Goal: Information Seeking & Learning: Learn about a topic

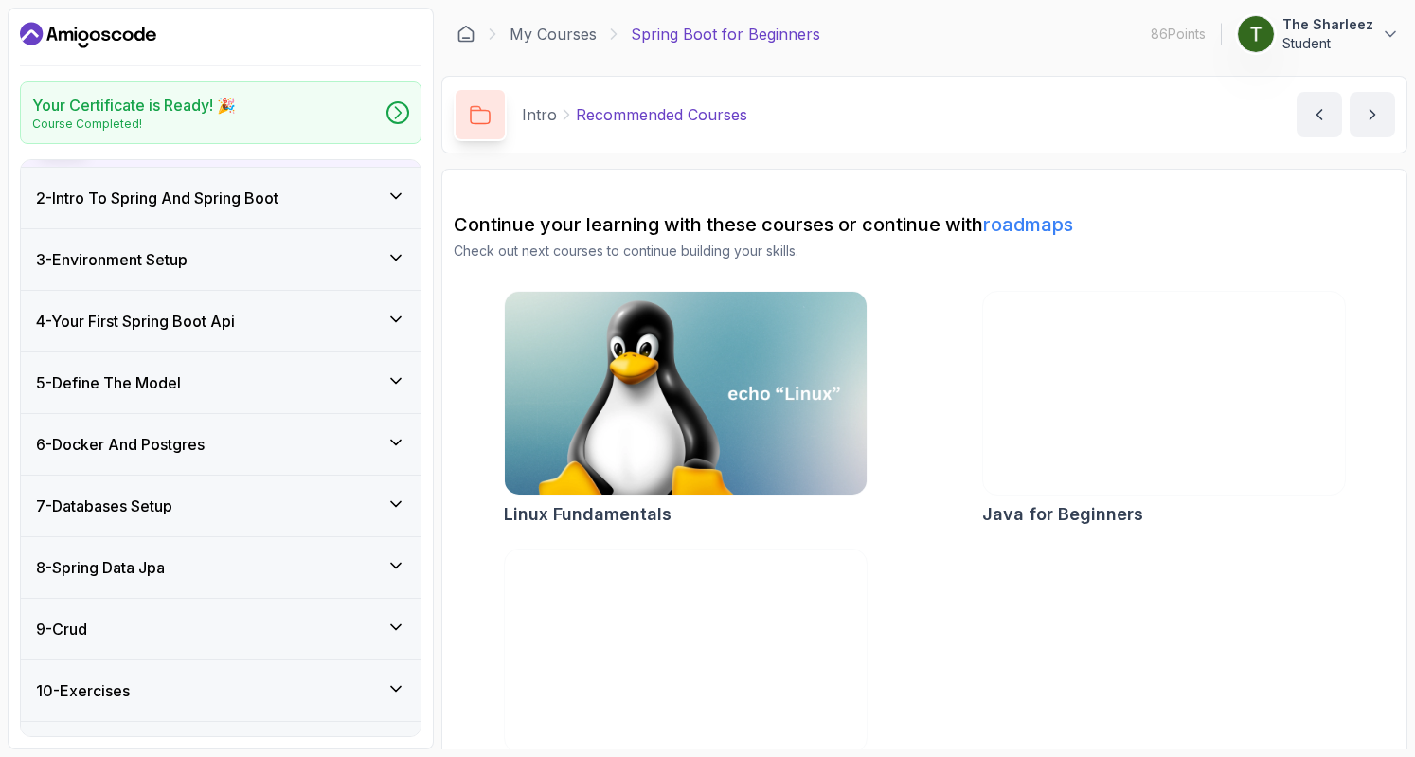
scroll to position [216, 0]
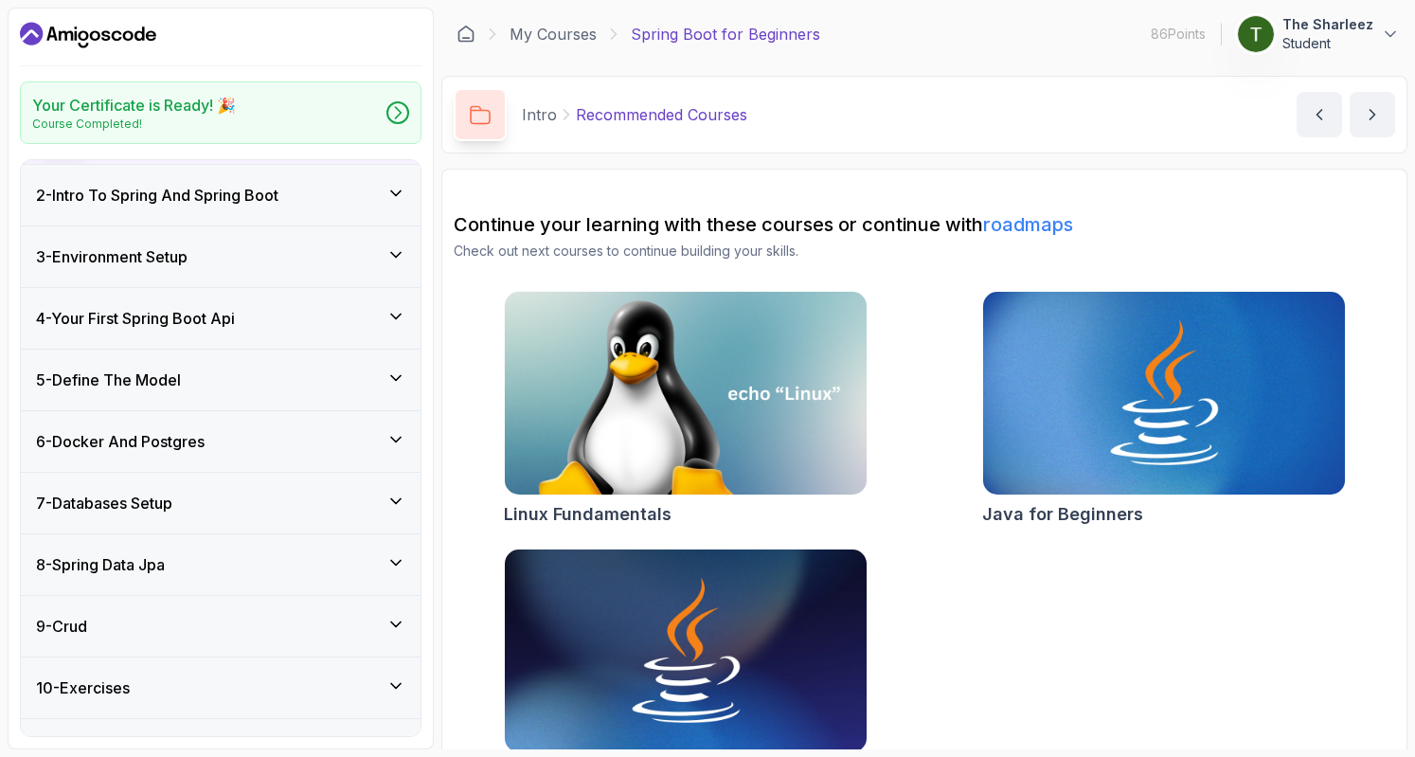
click at [214, 497] on div "7 - Databases Setup" at bounding box center [220, 503] width 369 height 23
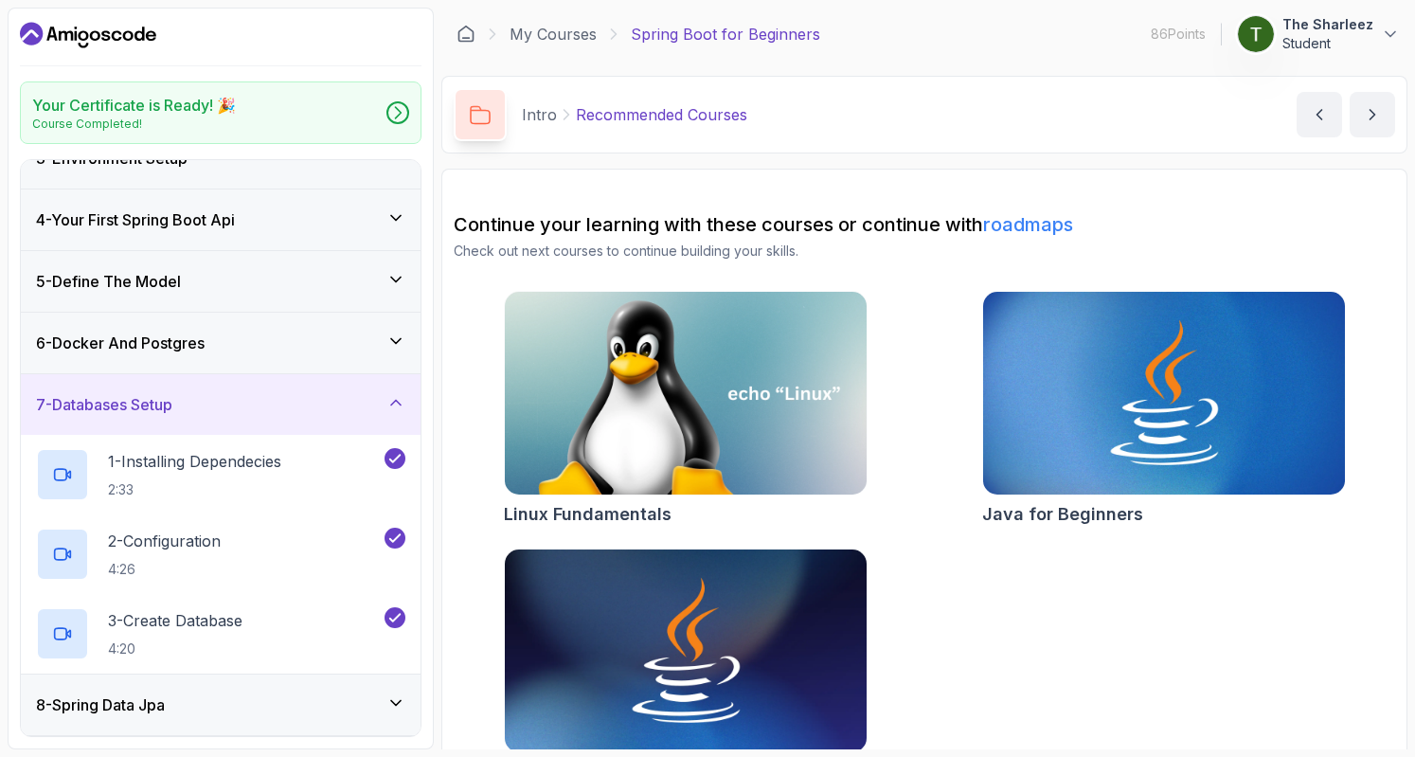
scroll to position [296, 0]
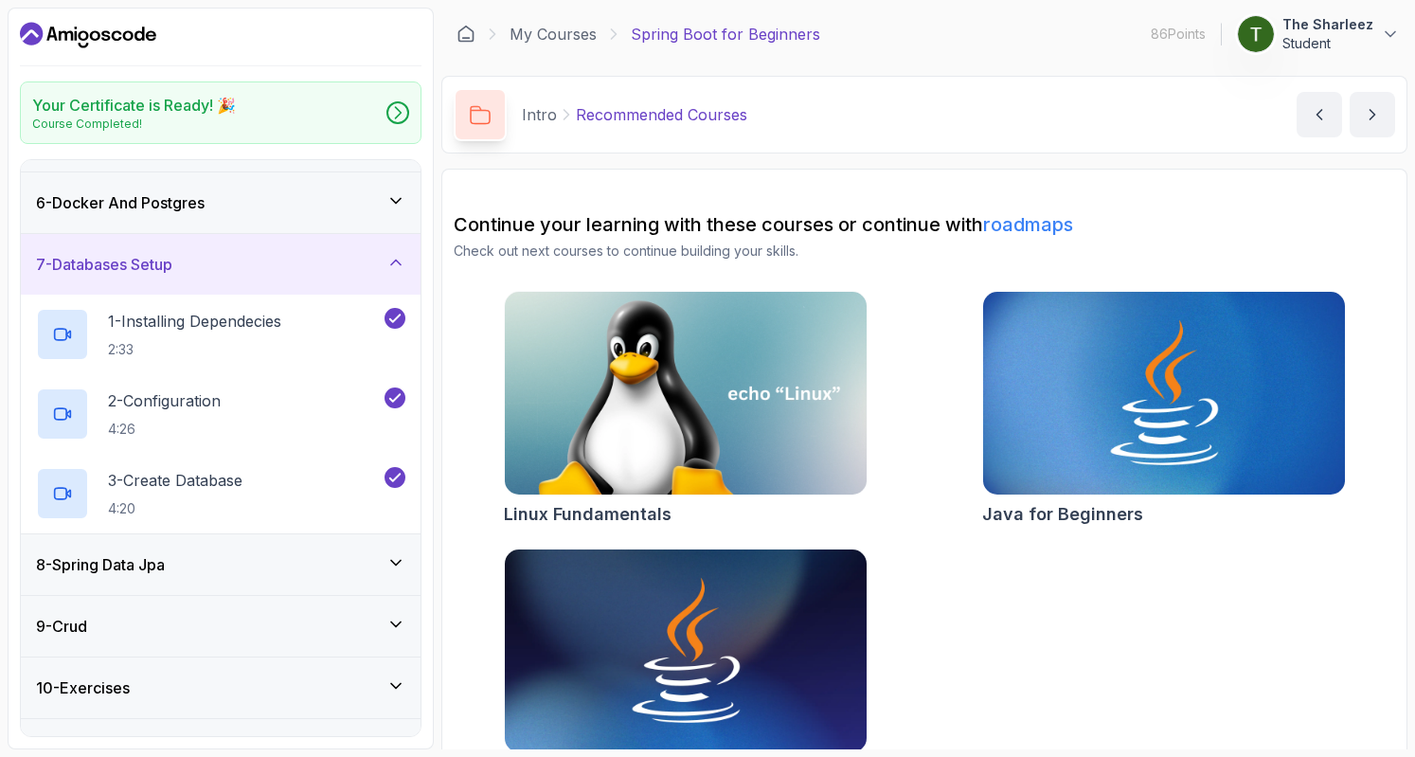
click at [193, 553] on div "8 - Spring Data Jpa" at bounding box center [220, 564] width 369 height 23
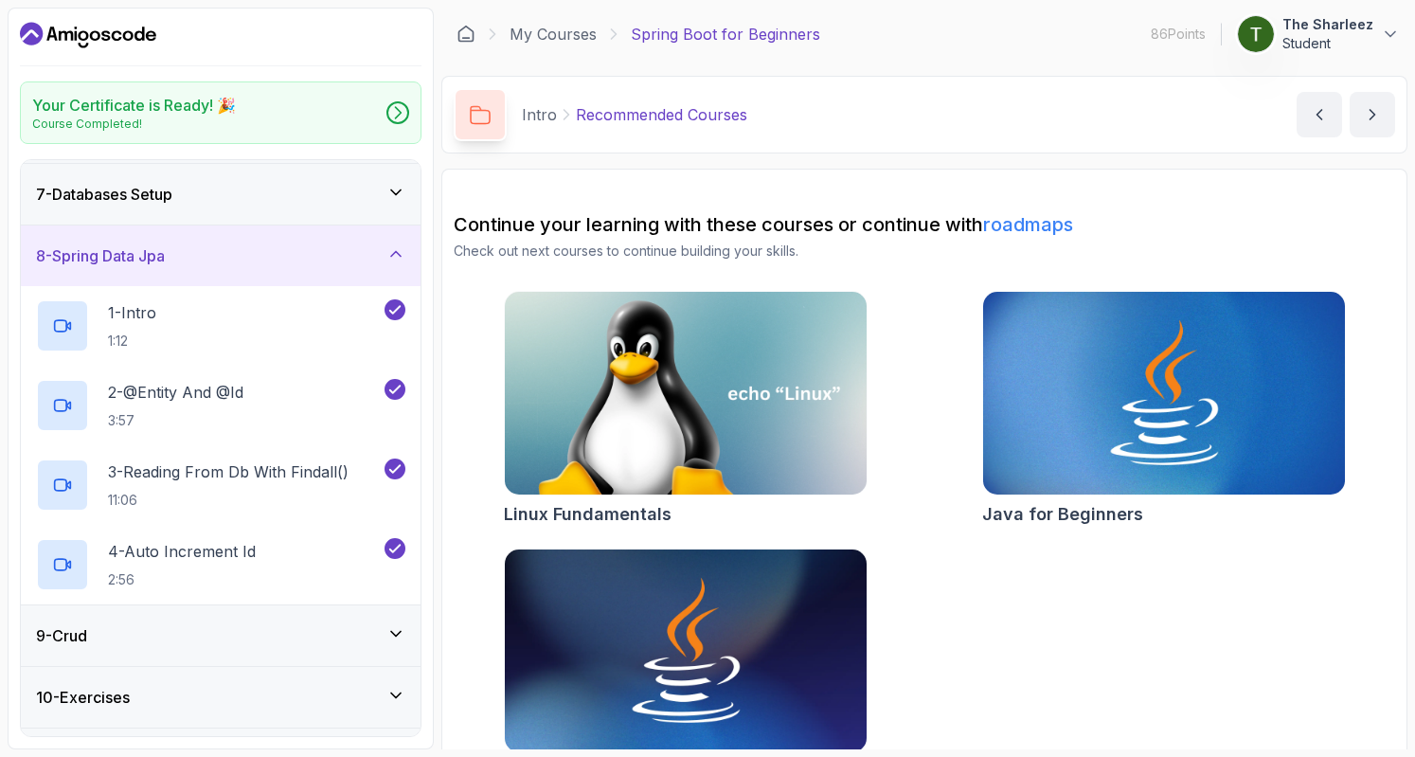
scroll to position [379, 0]
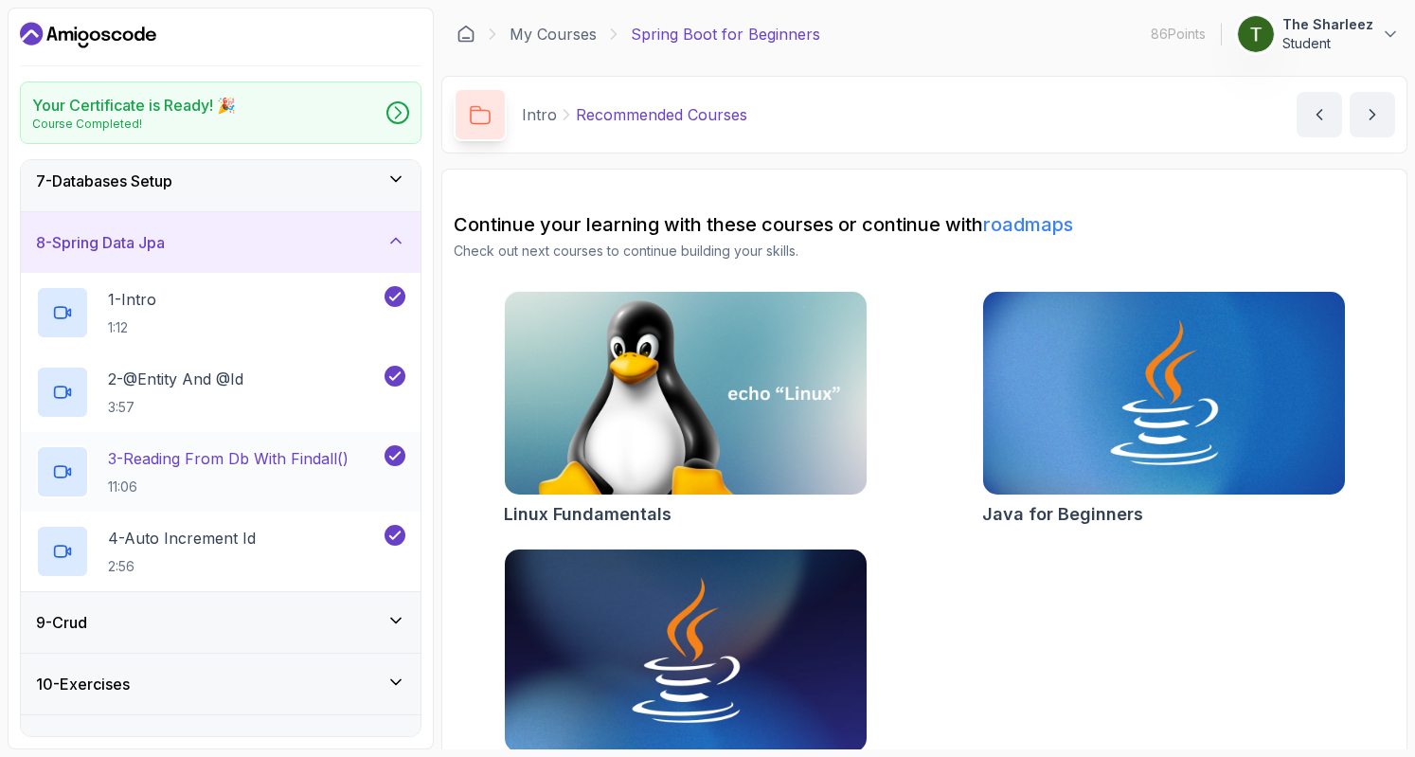
click at [236, 452] on p "3 - Reading From Db With Findall()" at bounding box center [228, 458] width 241 height 23
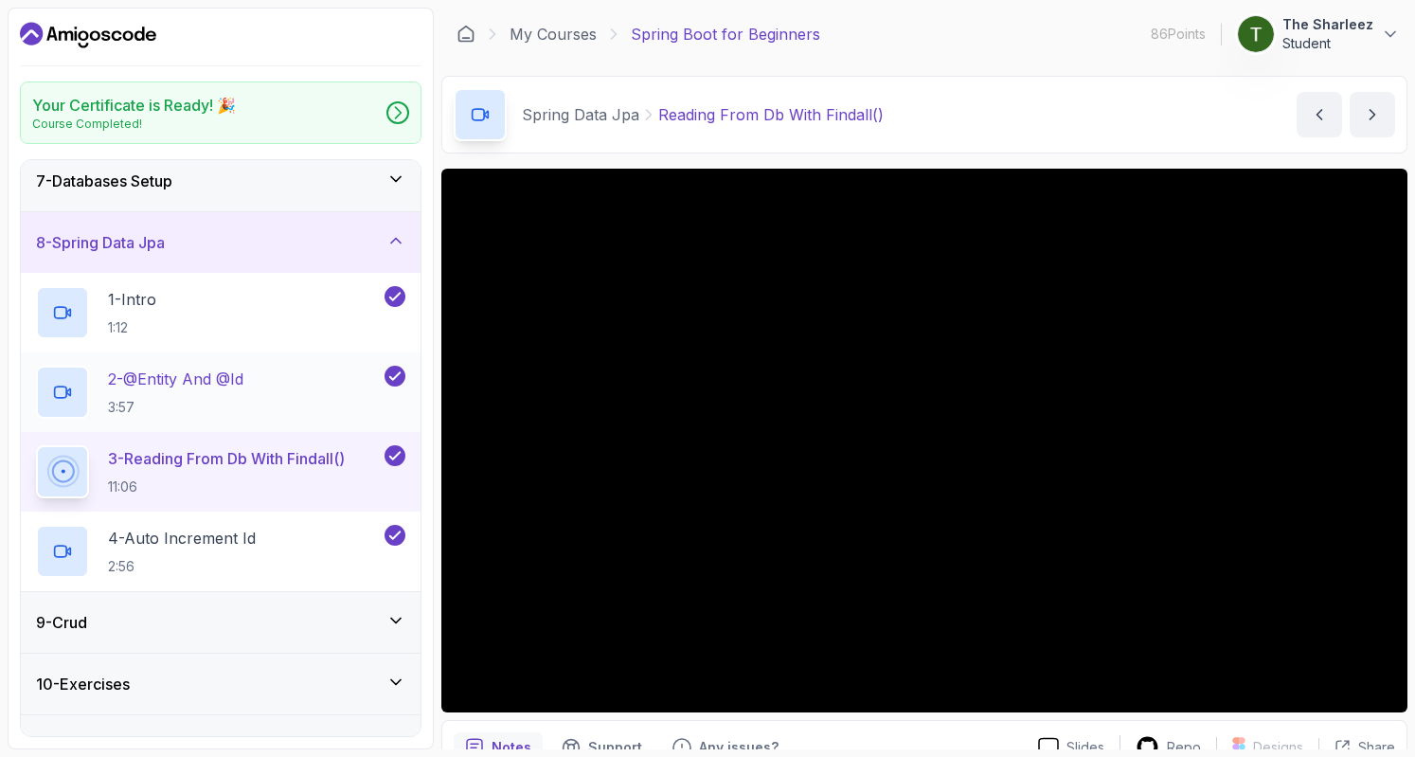
click at [210, 357] on div "2 - @Entity And @Id 3:57" at bounding box center [221, 392] width 400 height 80
click at [278, 373] on div "2 - @Entity And @Id 3:57" at bounding box center [208, 392] width 345 height 53
click at [180, 372] on p "2 - @Entity And @Id" at bounding box center [175, 379] width 135 height 23
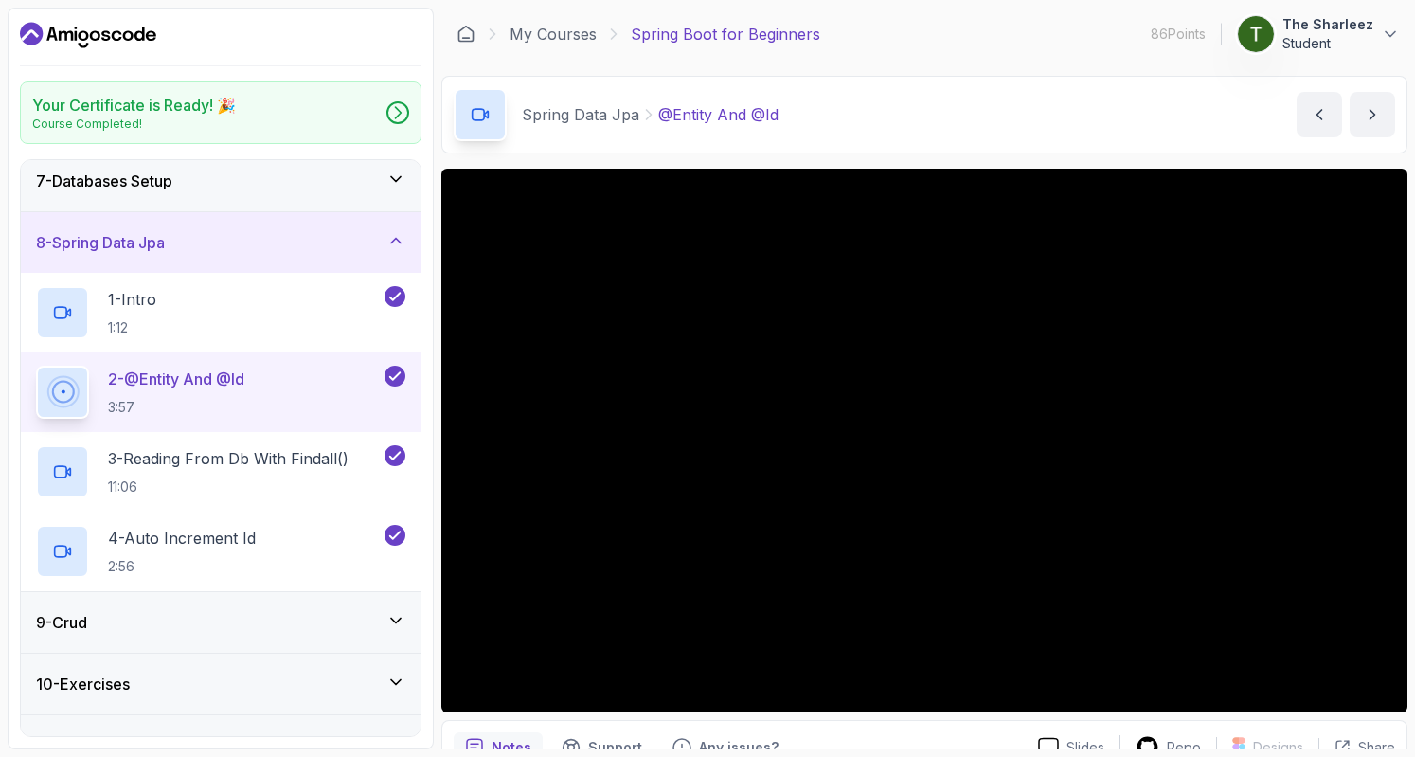
click at [36, 366] on button "2 - @Entity And @Id 3:57" at bounding box center [220, 392] width 369 height 53
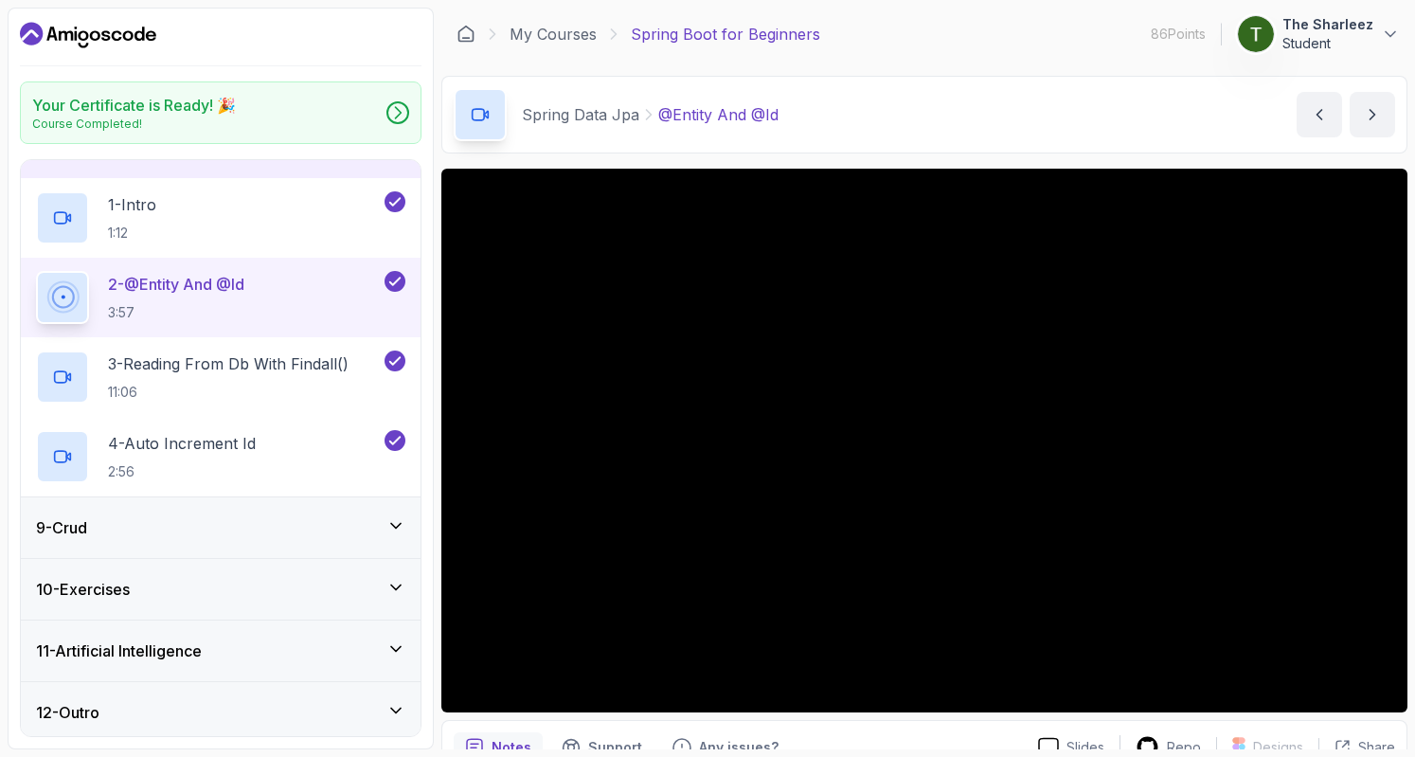
click at [184, 524] on div "9 - Crud" at bounding box center [220, 527] width 369 height 23
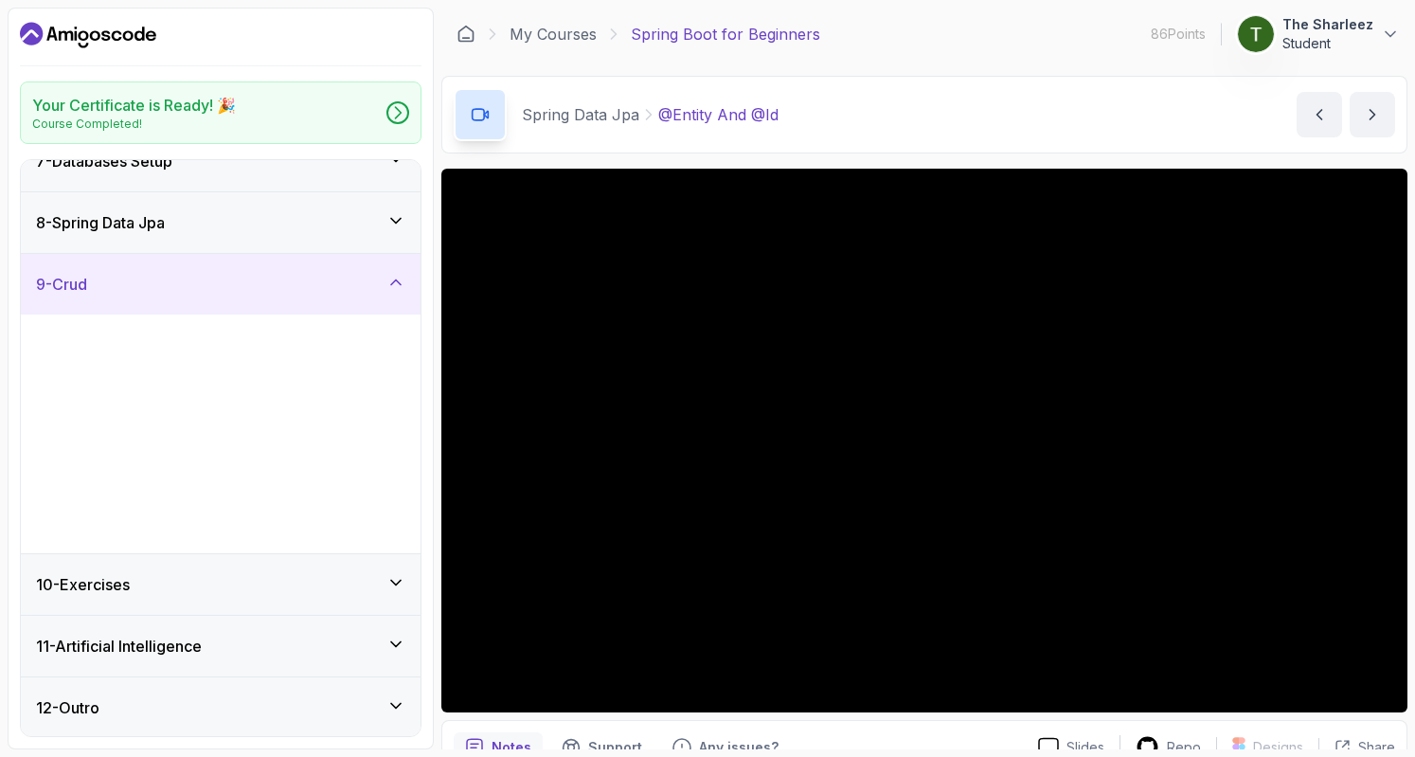
scroll to position [394, 0]
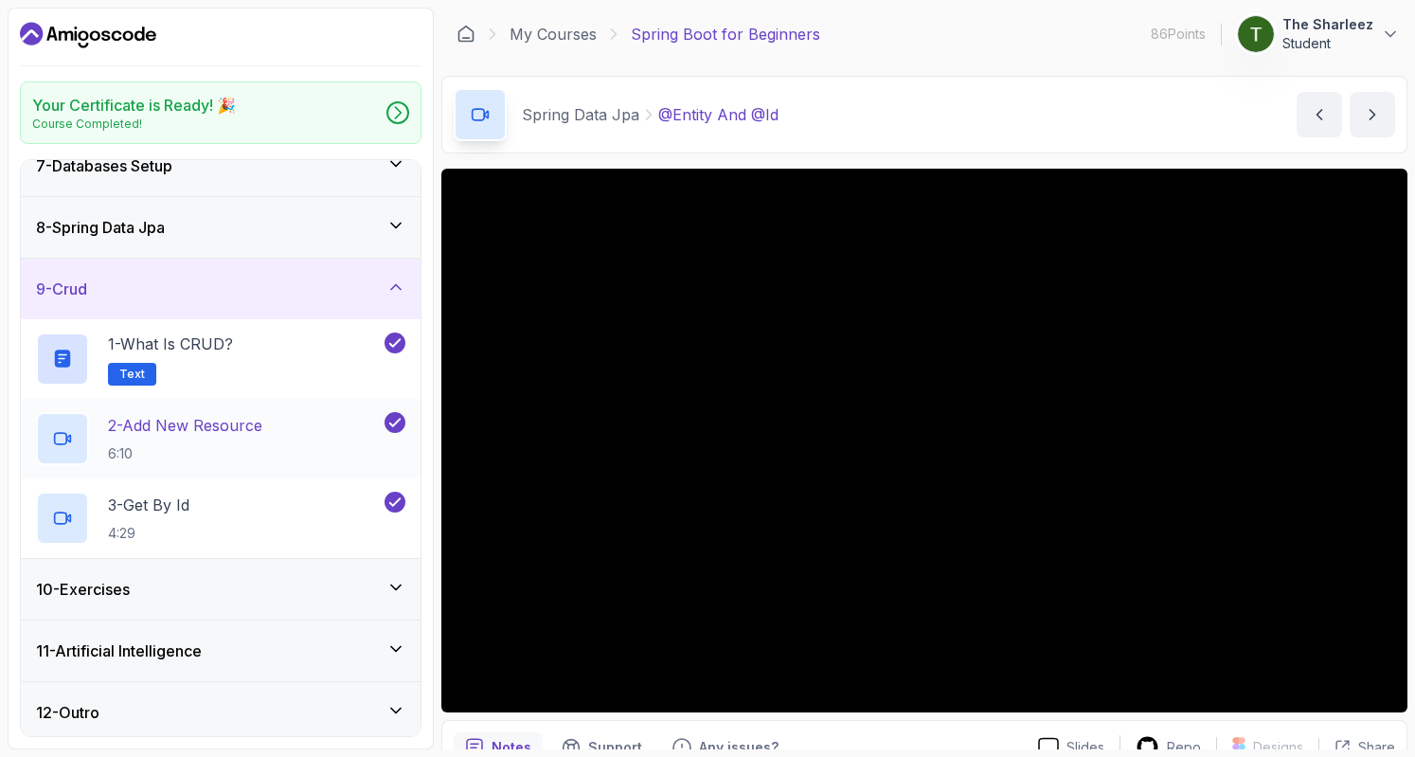
click at [207, 422] on p "2 - Add New Resource" at bounding box center [185, 425] width 154 height 23
